Goal: Transaction & Acquisition: Purchase product/service

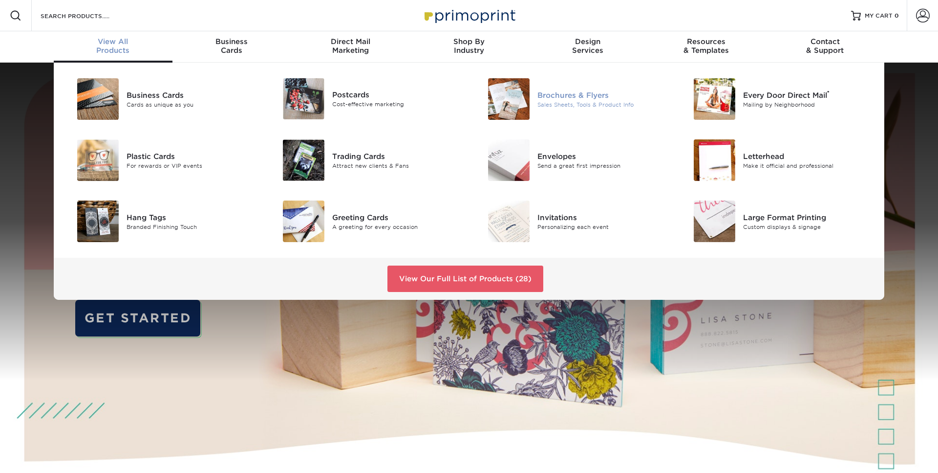
click at [515, 98] on img at bounding box center [509, 99] width 42 height 42
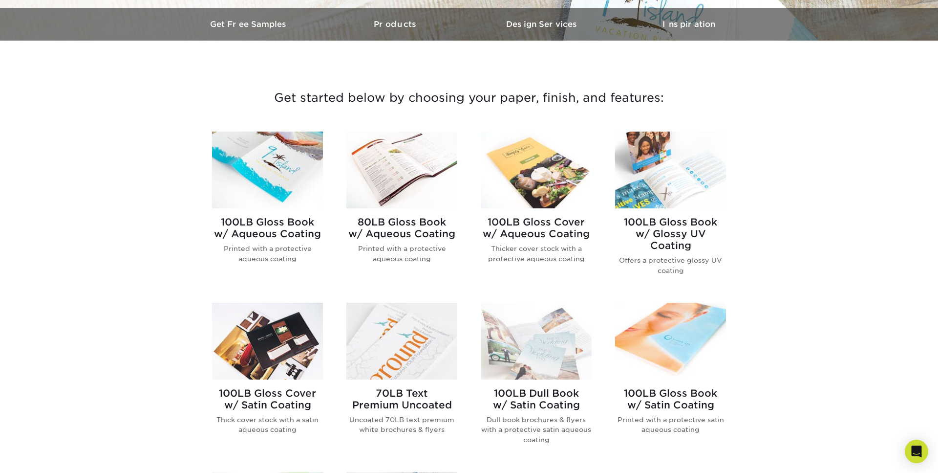
scroll to position [349, 0]
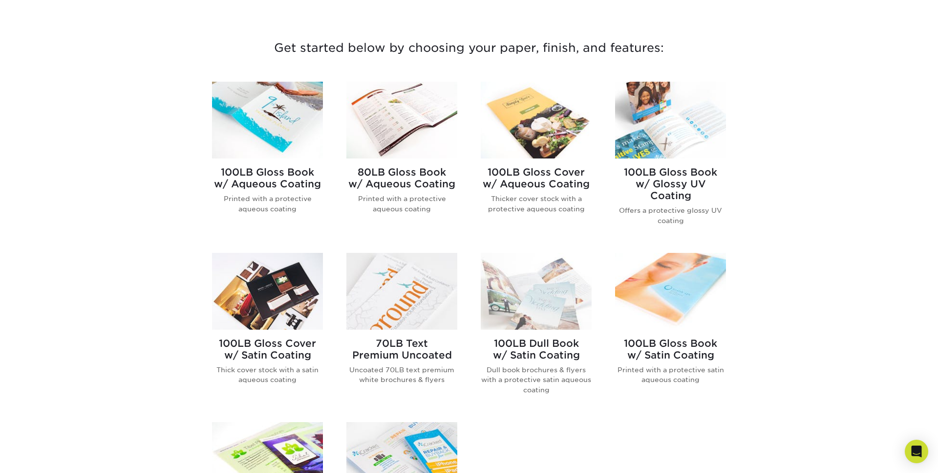
click at [663, 182] on h2 "100LB Gloss Book w/ Glossy UV Coating" at bounding box center [670, 183] width 111 height 35
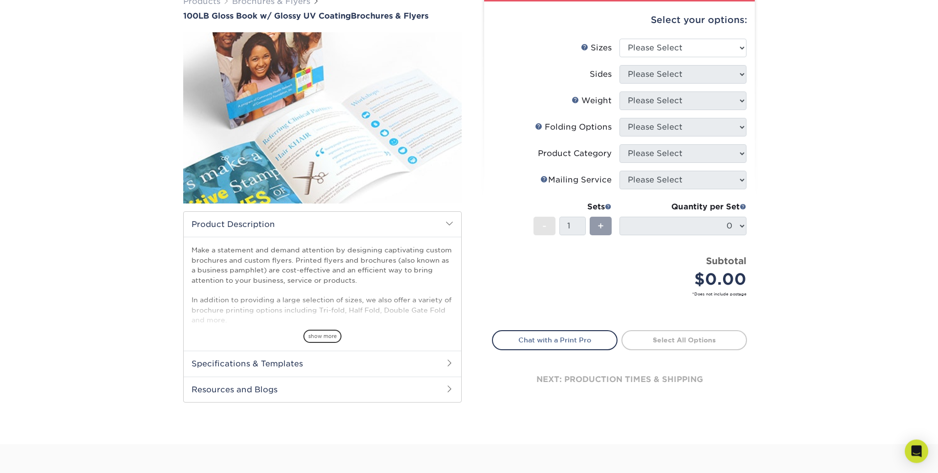
scroll to position [50, 0]
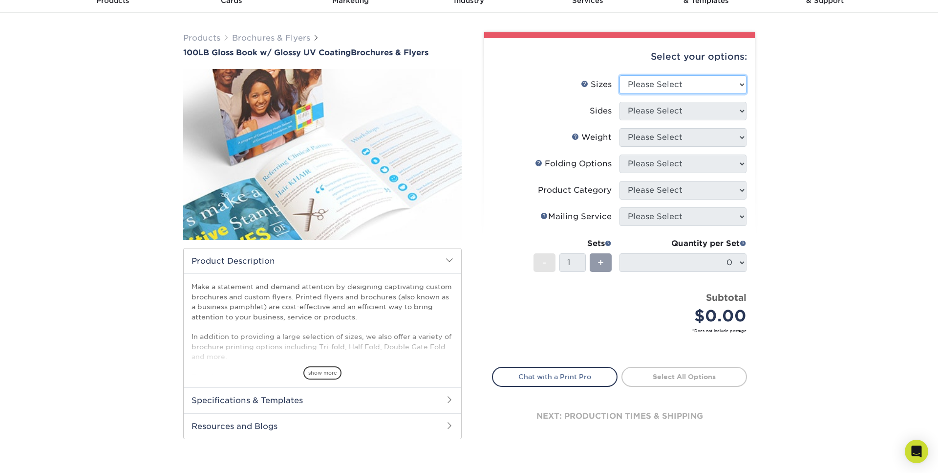
click at [620, 75] on select "Please Select 3.67" x 8.5" 4" x 6" 4" x 8.5" 4" x 9" 4" x 11" 4.25" x 5.5" 4.25…" at bounding box center [683, 84] width 127 height 19
select select "8.50x11.00"
click option "8.5" x 11"" at bounding box center [0, 0] width 0 height 0
click at [620, 102] on select "Please Select Print Both Sides Print Front Only" at bounding box center [683, 111] width 127 height 19
select select "13abbda7-1d64-4f25-8bb2-c179b224825d"
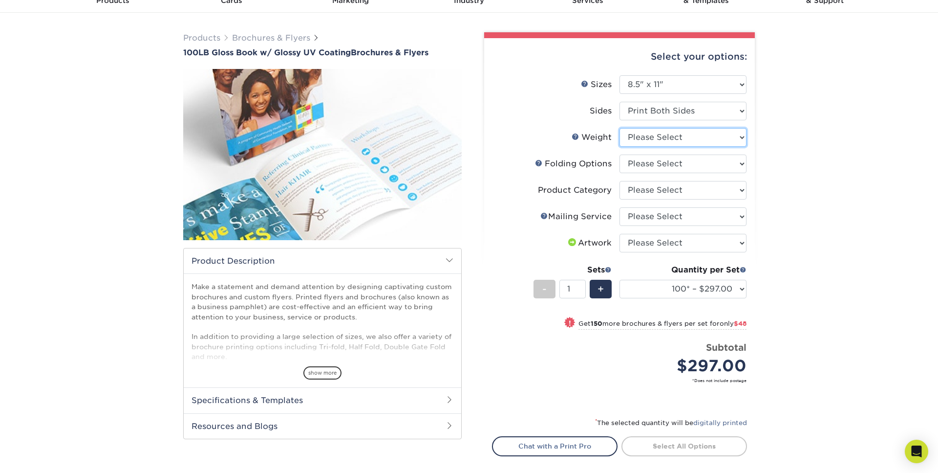
click at [620, 128] on select "Please Select 100LB" at bounding box center [683, 137] width 127 height 19
select select "100LB"
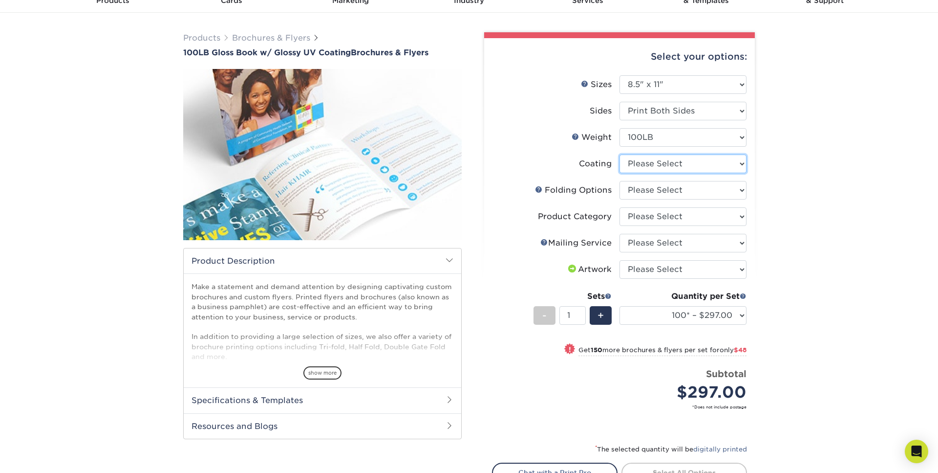
click at [620, 154] on select at bounding box center [683, 163] width 127 height 19
select select "ae367451-b2b8-45df-a344-0f05b6a12993"
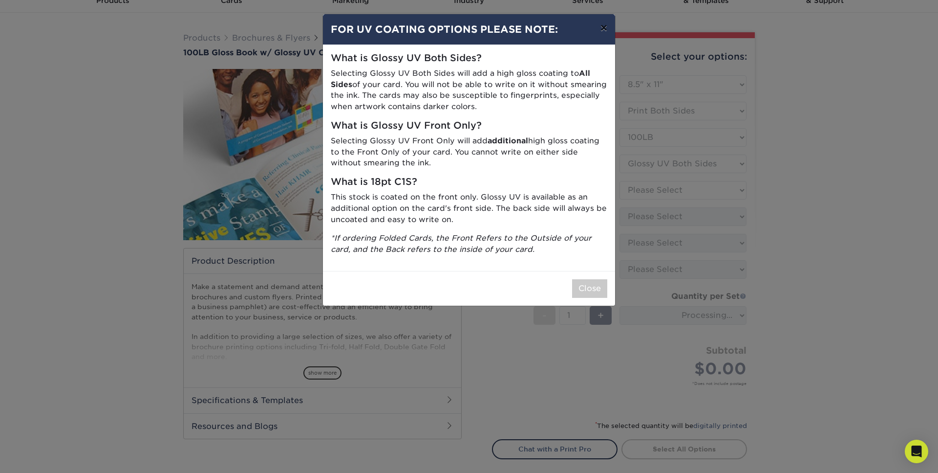
click at [603, 25] on button "×" at bounding box center [604, 27] width 22 height 27
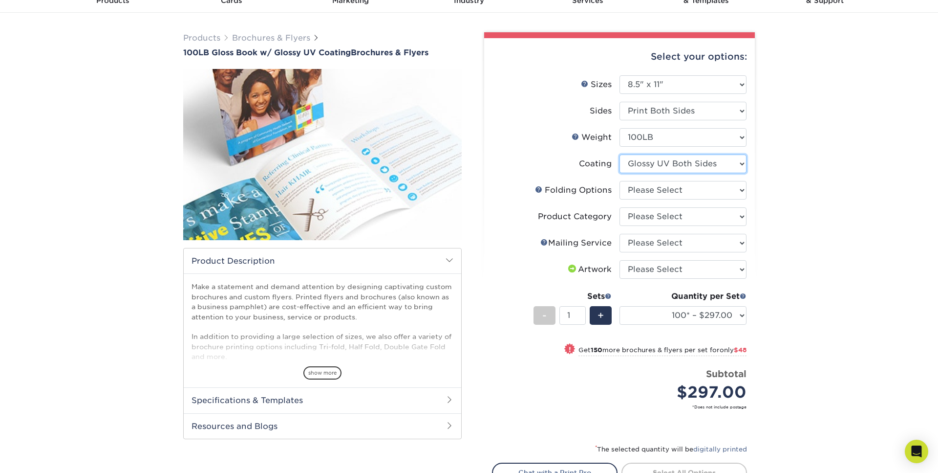
click at [620, 154] on select at bounding box center [683, 163] width 127 height 19
click option "Glossy UV Both Sides" at bounding box center [0, 0] width 0 height 0
click at [620, 181] on select "Please Select FLAT - No Folding Accordion Fold Half-Fold (Vertical) Half-Fold (…" at bounding box center [683, 190] width 127 height 19
select select "6bd2fd9e-193e-4811-88f7-94c08206d735"
click option "Tri-Fold / Letter Fold" at bounding box center [0, 0] width 0 height 0
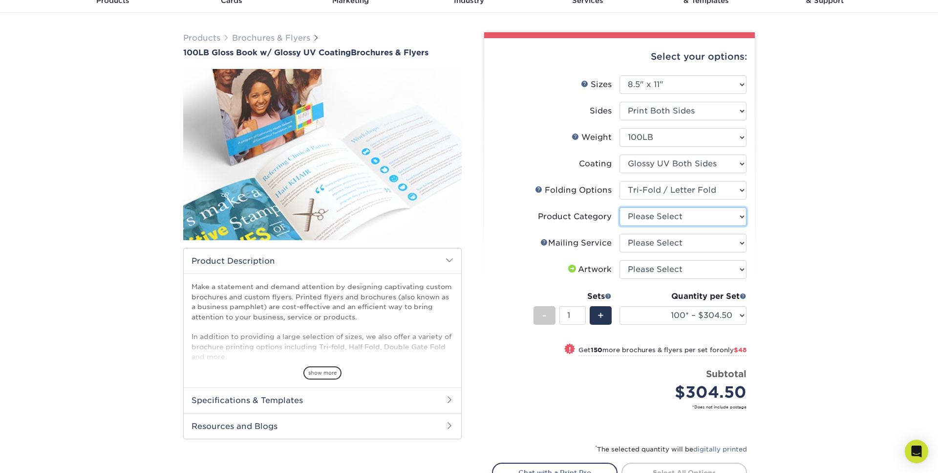
click at [620, 207] on select "Please Select Flyers and Brochures" at bounding box center [683, 216] width 127 height 19
select select "1a668080-6b7c-4174-b399-2c3833b27ef4"
click option "Flyers and Brochures" at bounding box center [0, 0] width 0 height 0
click at [620, 234] on select "Please Select No Direct Mailing Service No, I will mail/stamp/imprint Direct Ma…" at bounding box center [683, 243] width 127 height 19
select select "3e5e9bdd-d78a-4c28-a41d-fe1407925ca6"
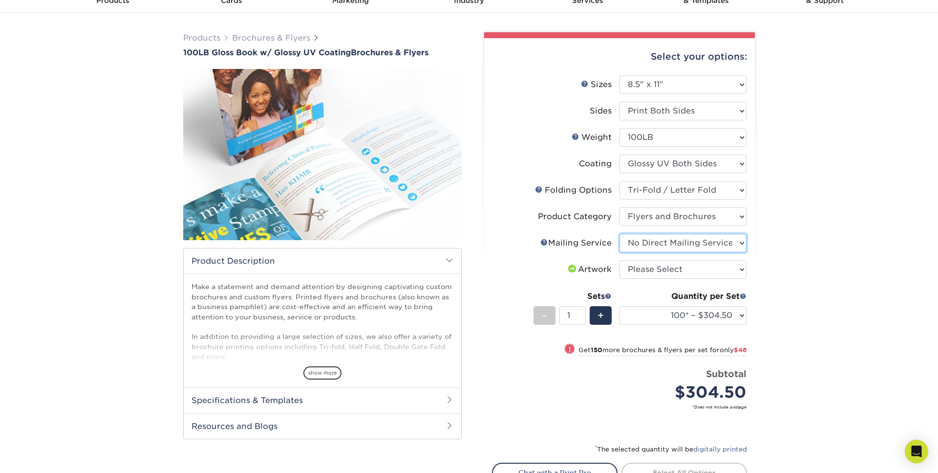
click option "No Direct Mailing Service" at bounding box center [0, 0] width 0 height 0
click at [620, 260] on select "Please Select I will upload files I need a design - $175" at bounding box center [683, 269] width 127 height 19
select select "upload"
click option "I will upload files" at bounding box center [0, 0] width 0 height 0
click at [620, 306] on select "100* – $304.50 250* – $352.50 500 – $390.00 750 – $494.38 1000 – $622.75 1500 –…" at bounding box center [683, 315] width 127 height 19
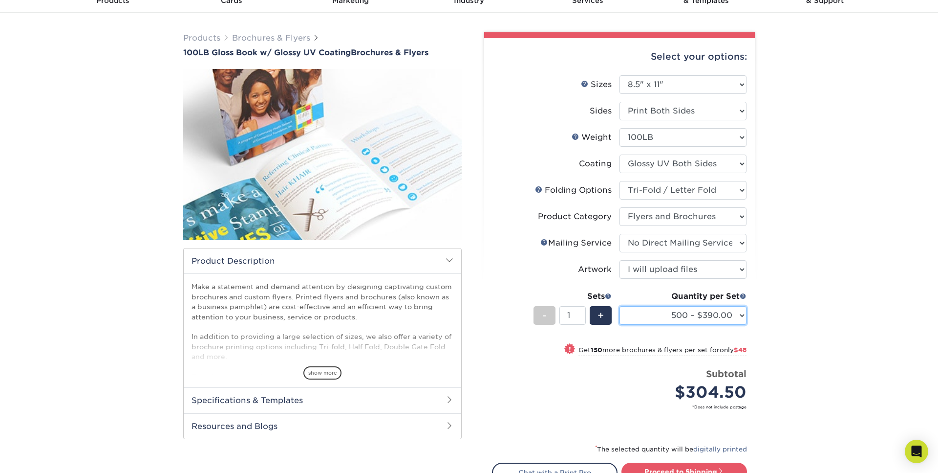
click option "500 – $390.00" at bounding box center [0, 0] width 0 height 0
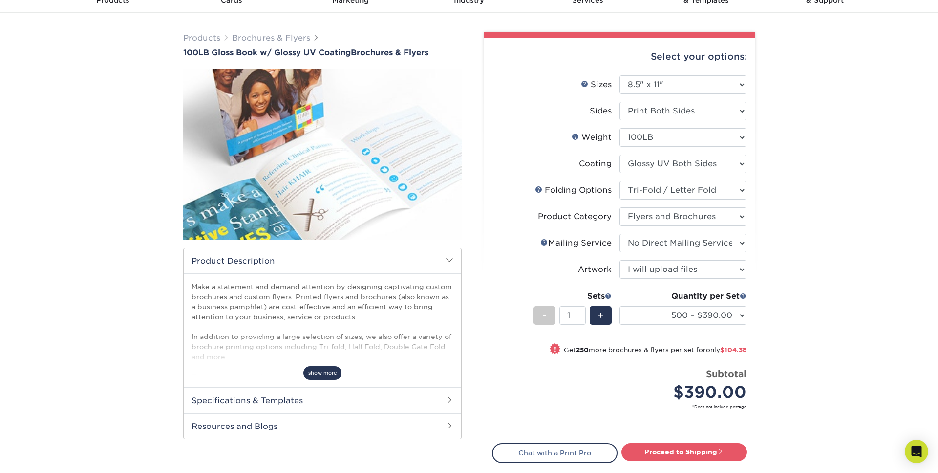
click at [314, 374] on span "show more" at bounding box center [323, 372] width 38 height 13
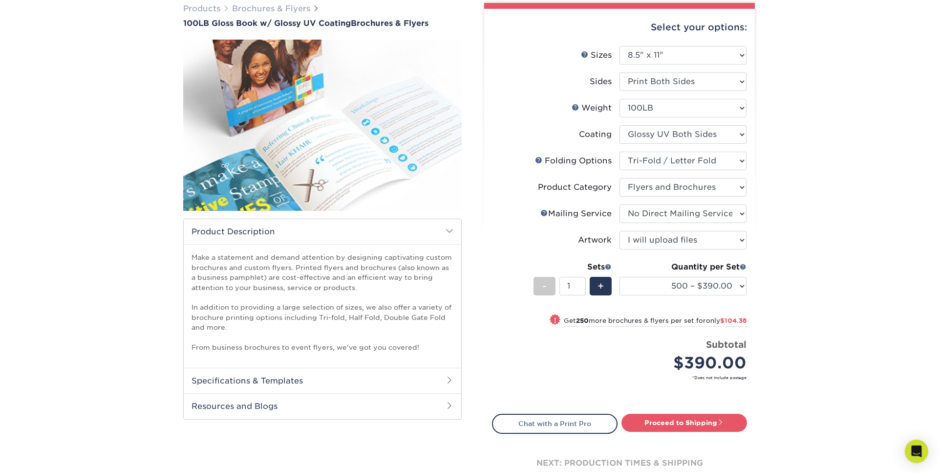
scroll to position [100, 0]
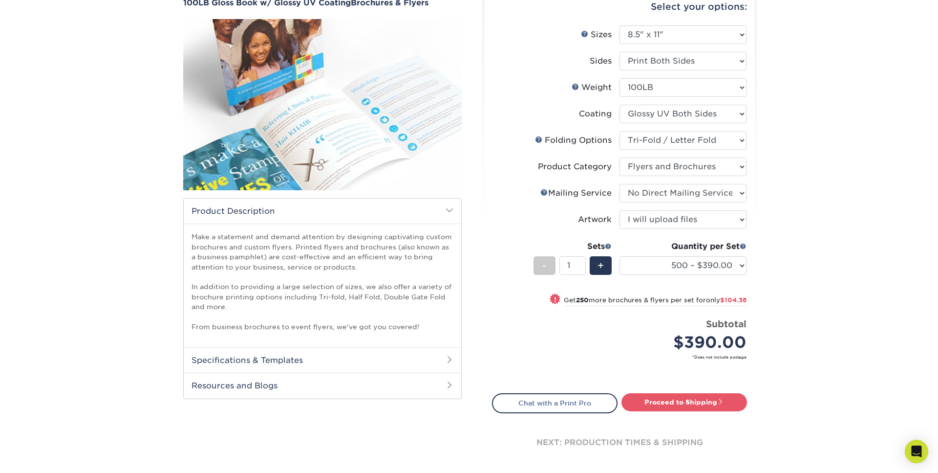
click at [311, 362] on h2 "Specifications & Templates" at bounding box center [323, 359] width 278 height 25
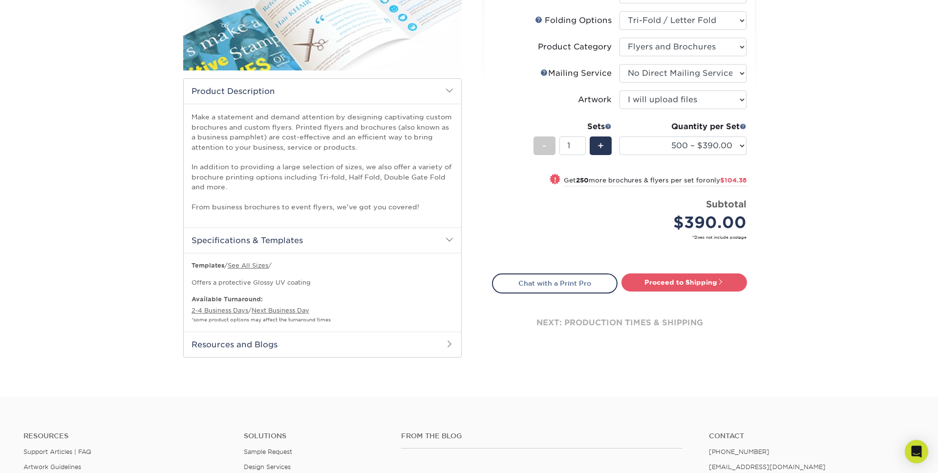
scroll to position [199, 0]
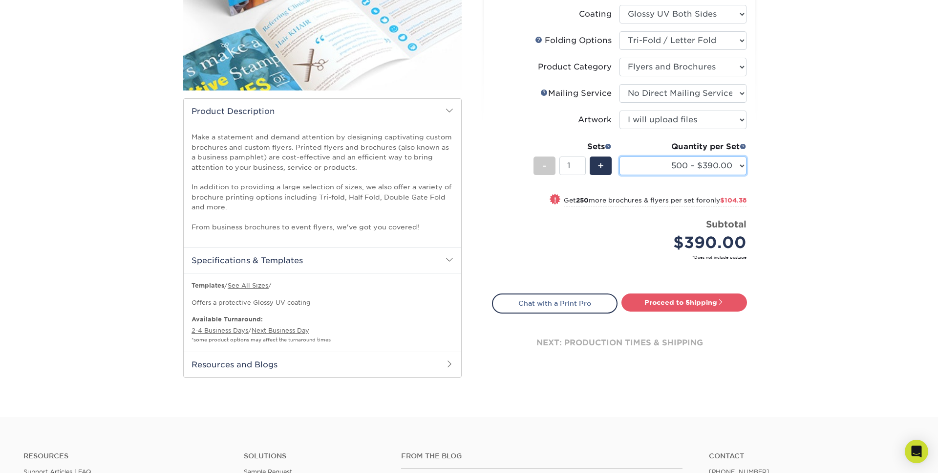
click at [620, 156] on select "100* – $304.50 250* – $352.50 500 – $390.00 750 – $494.38 1000 – $622.75 1500 –…" at bounding box center [683, 165] width 127 height 19
select select "1000 – $622.75"
click option "1000 – $622.75" at bounding box center [0, 0] width 0 height 0
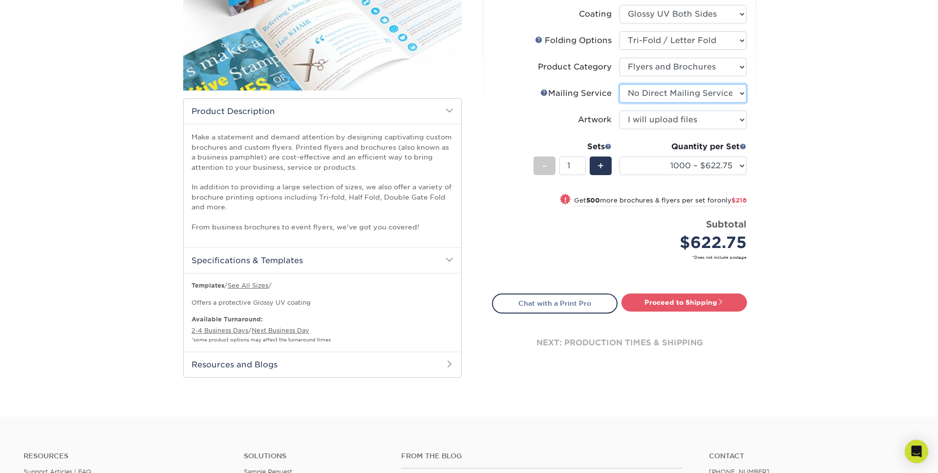
click at [620, 84] on select "Please Select No Direct Mailing Service No, I will mail/stamp/imprint Direct Ma…" at bounding box center [683, 93] width 127 height 19
click at [267, 365] on h2 "Resources and Blogs" at bounding box center [323, 363] width 278 height 25
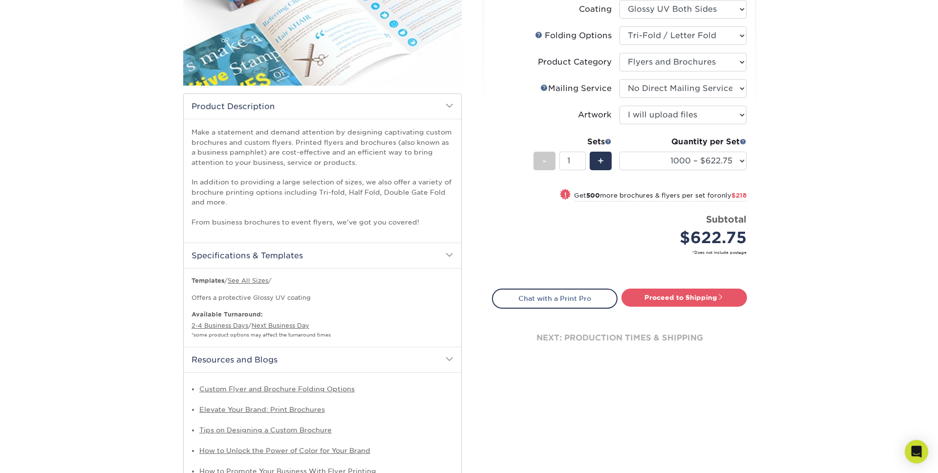
scroll to position [150, 0]
